Goal: Task Accomplishment & Management: Use online tool/utility

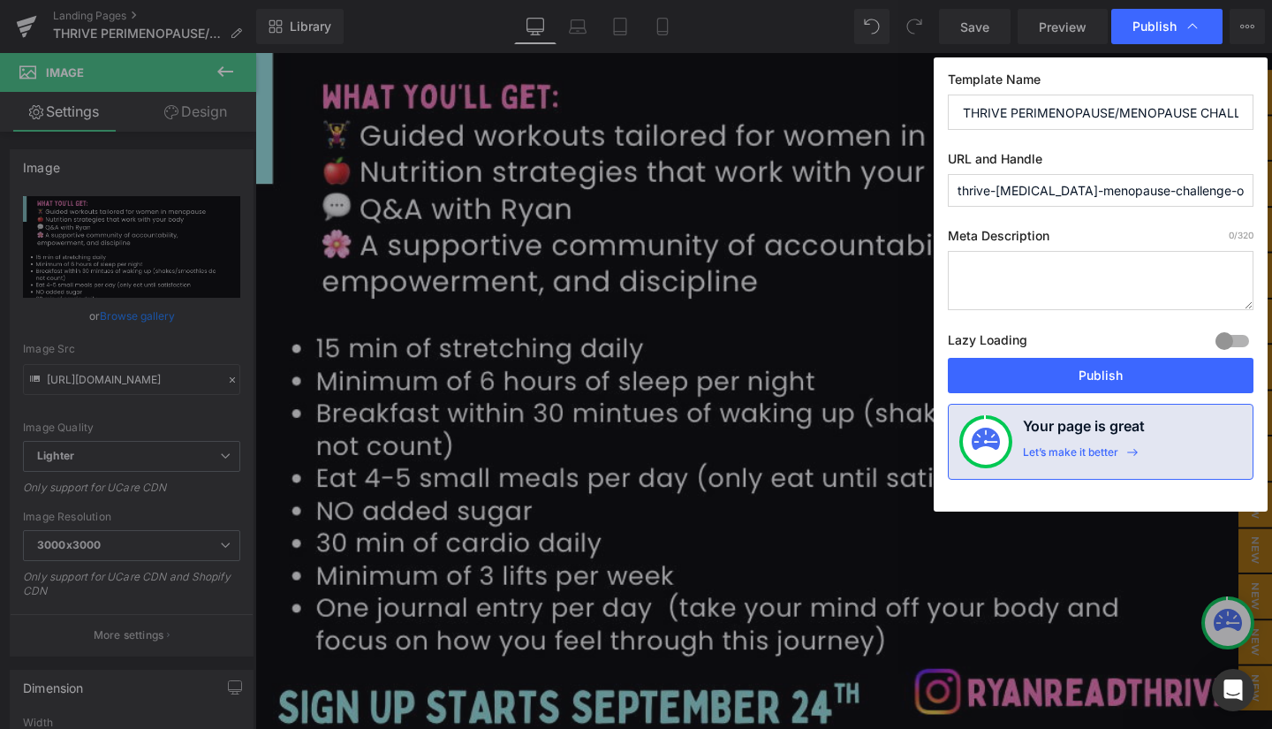
click at [1103, 372] on button "Publish" at bounding box center [1101, 375] width 306 height 35
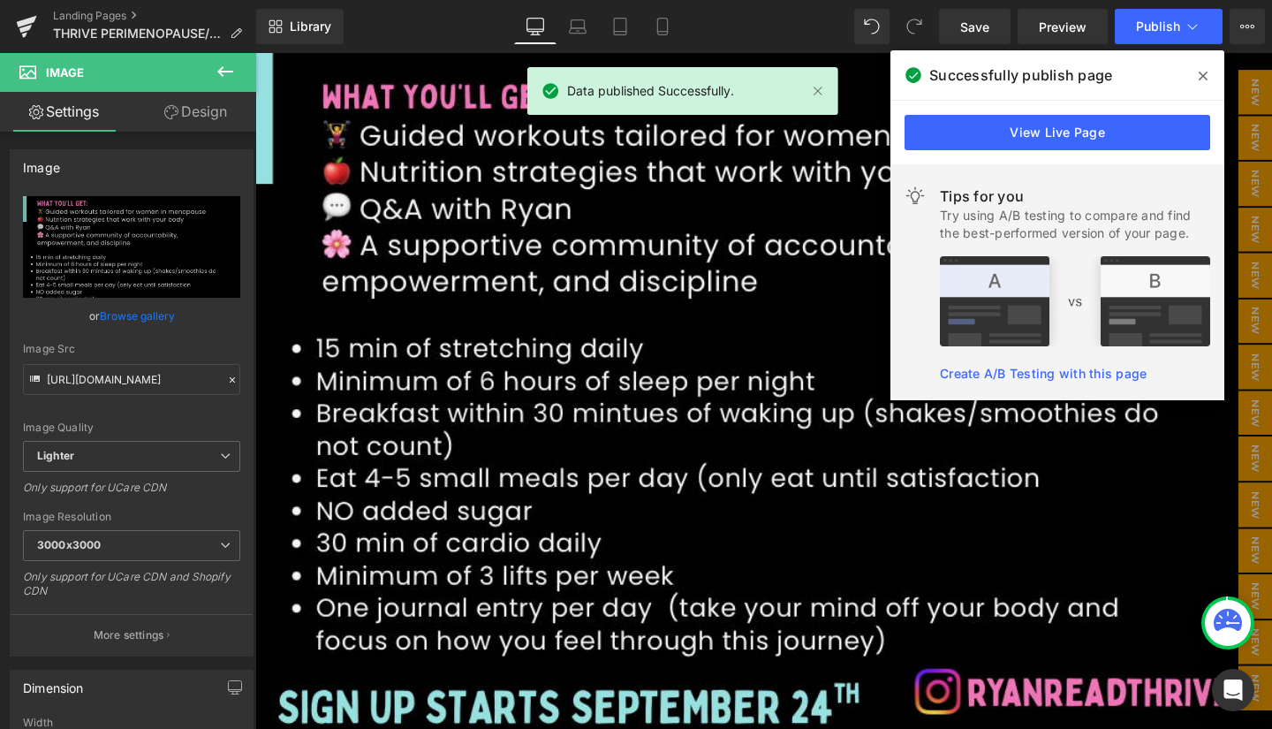
click at [1063, 128] on link "View Live Page" at bounding box center [1058, 132] width 306 height 35
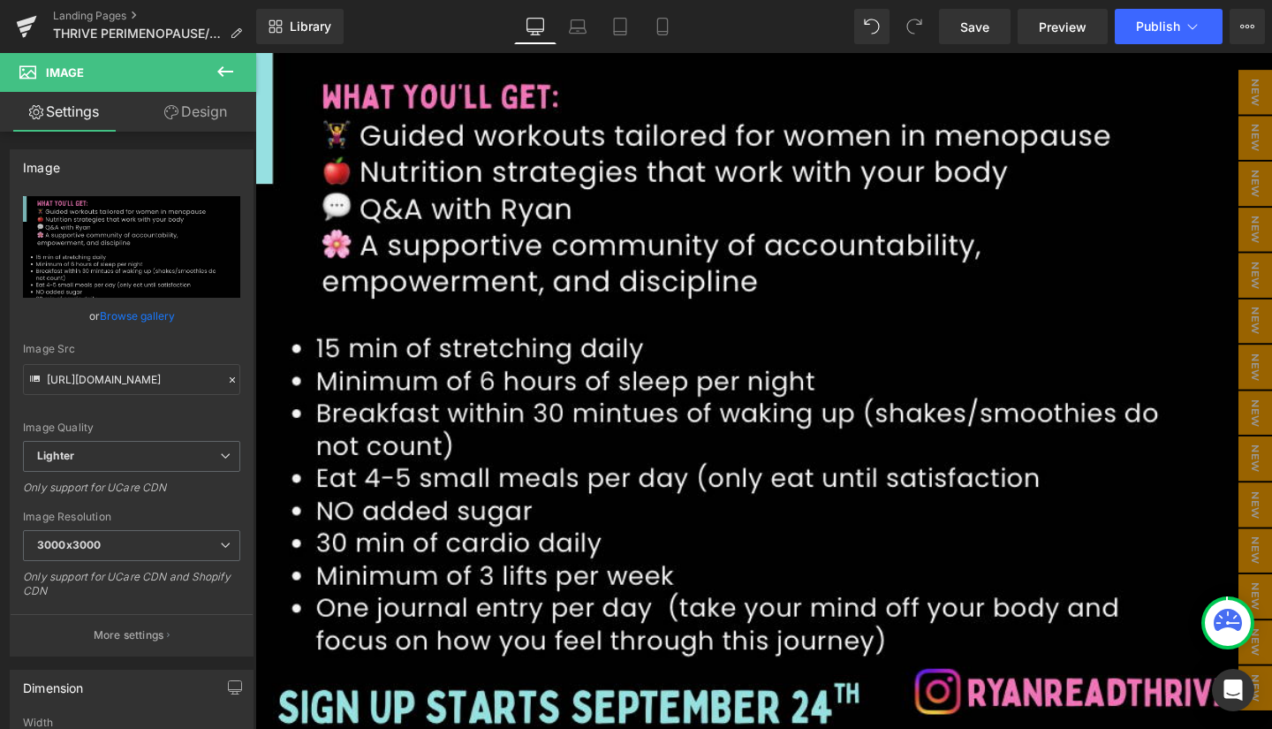
click at [24, 22] on icon at bounding box center [27, 21] width 20 height 11
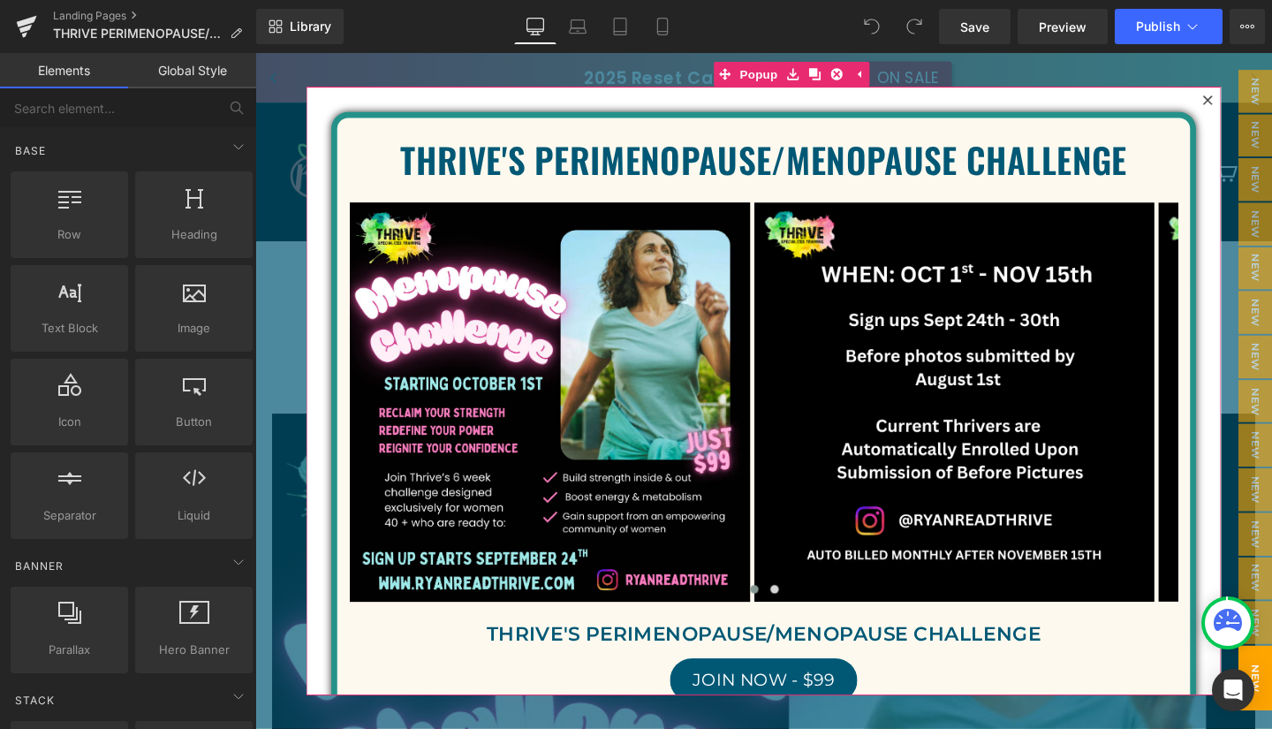
click at [1252, 99] on icon at bounding box center [1257, 103] width 10 height 10
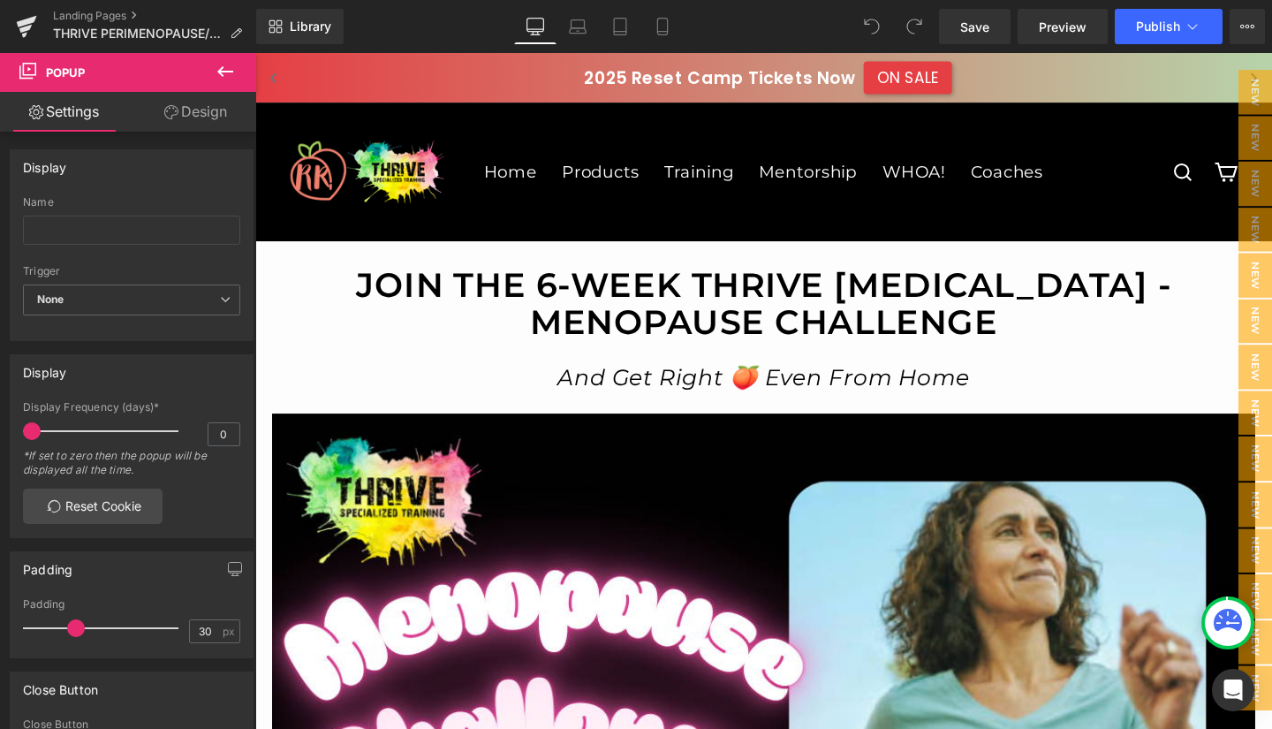
click at [1065, 19] on span "Preview" at bounding box center [1063, 27] width 48 height 19
click at [29, 17] on icon at bounding box center [26, 26] width 21 height 44
